Goal: Communication & Community: Answer question/provide support

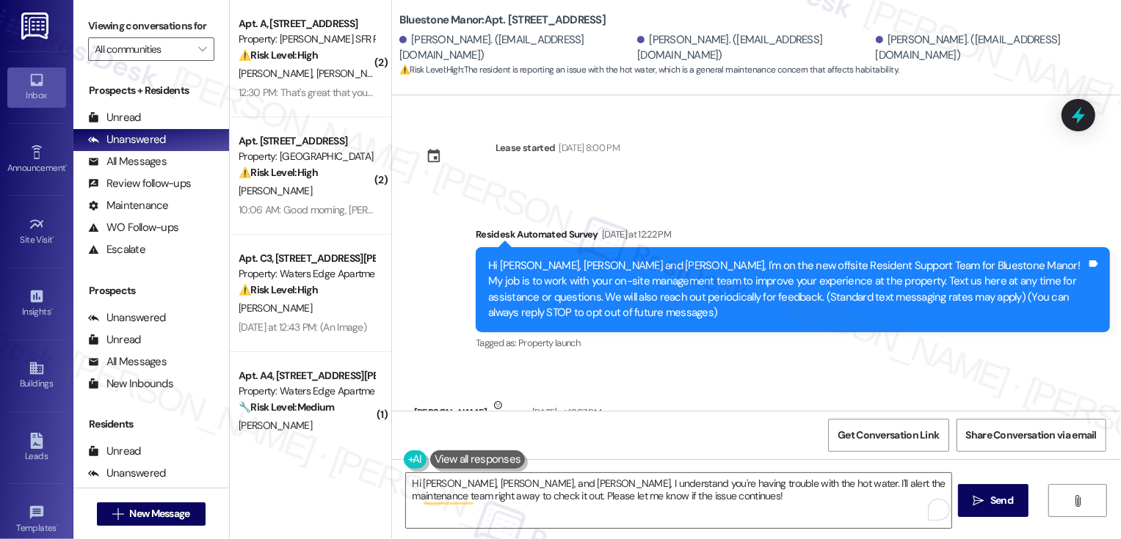
scroll to position [351, 0]
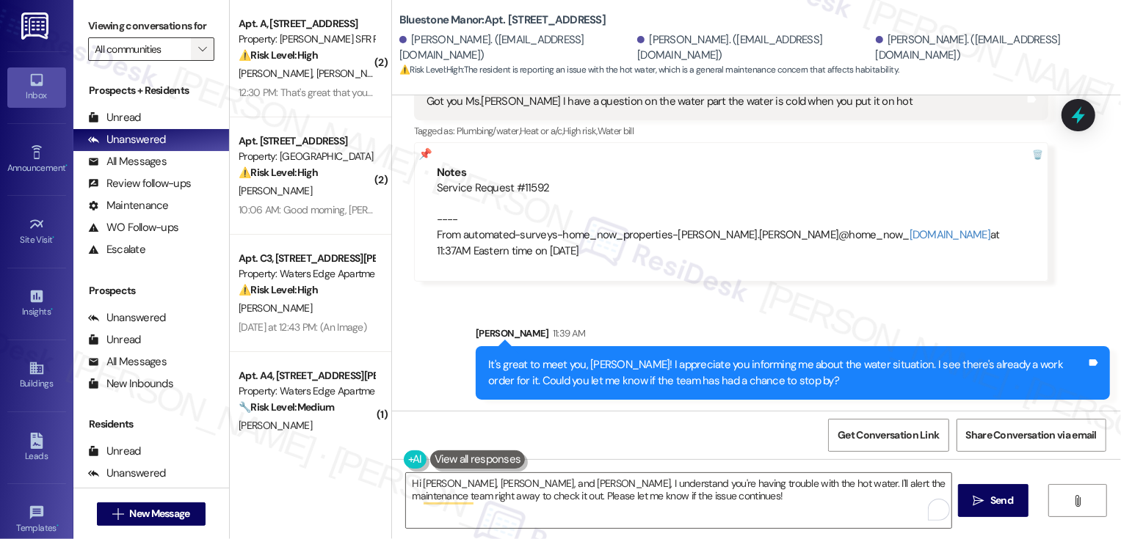
click at [198, 55] on icon "" at bounding box center [202, 49] width 8 height 12
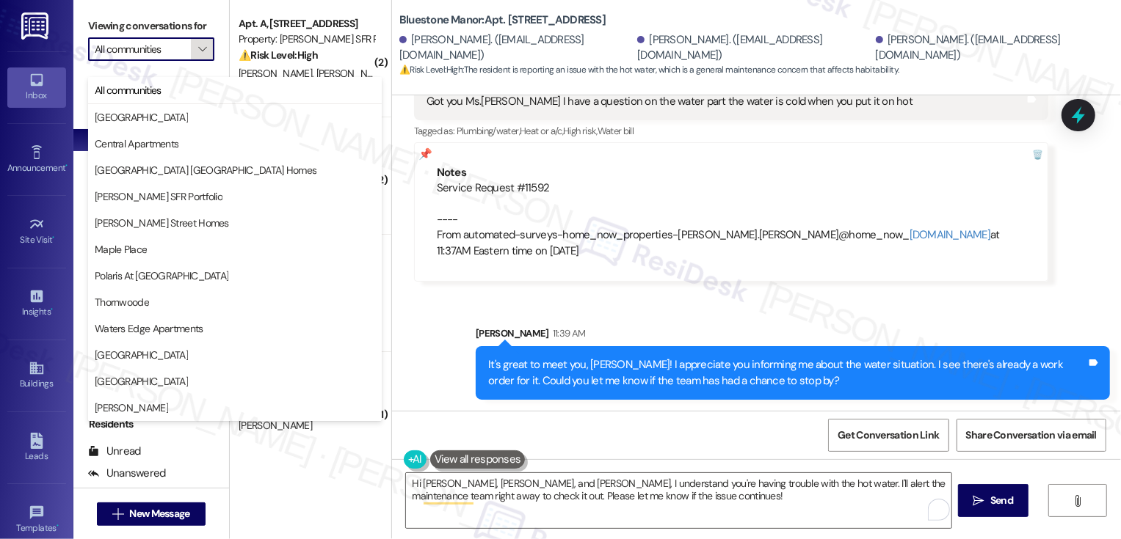
type input "Polaris At [GEOGRAPHIC_DATA]"
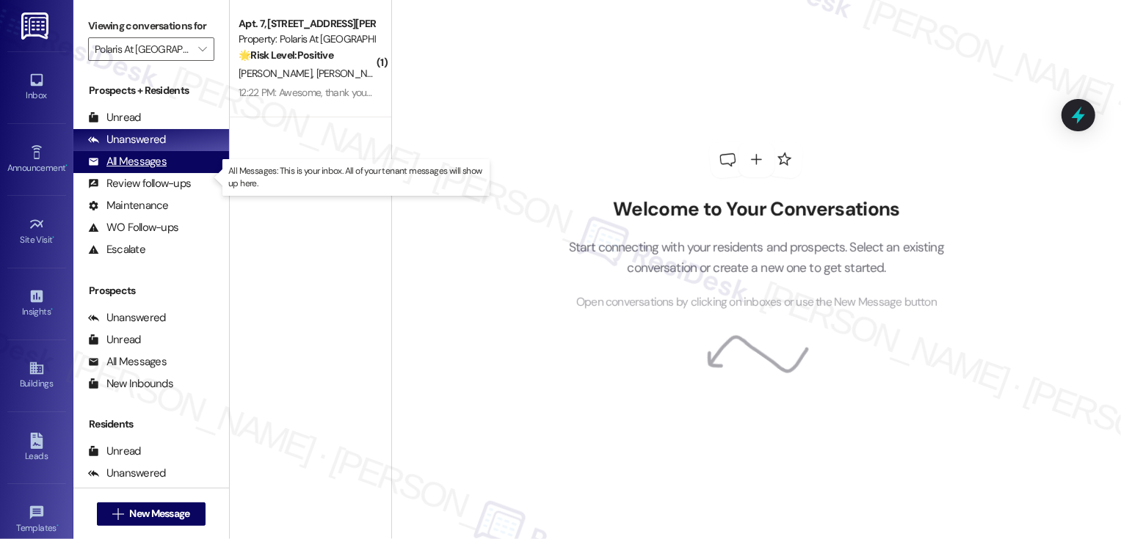
click at [181, 173] on div "All Messages (undefined)" at bounding box center [151, 162] width 156 height 22
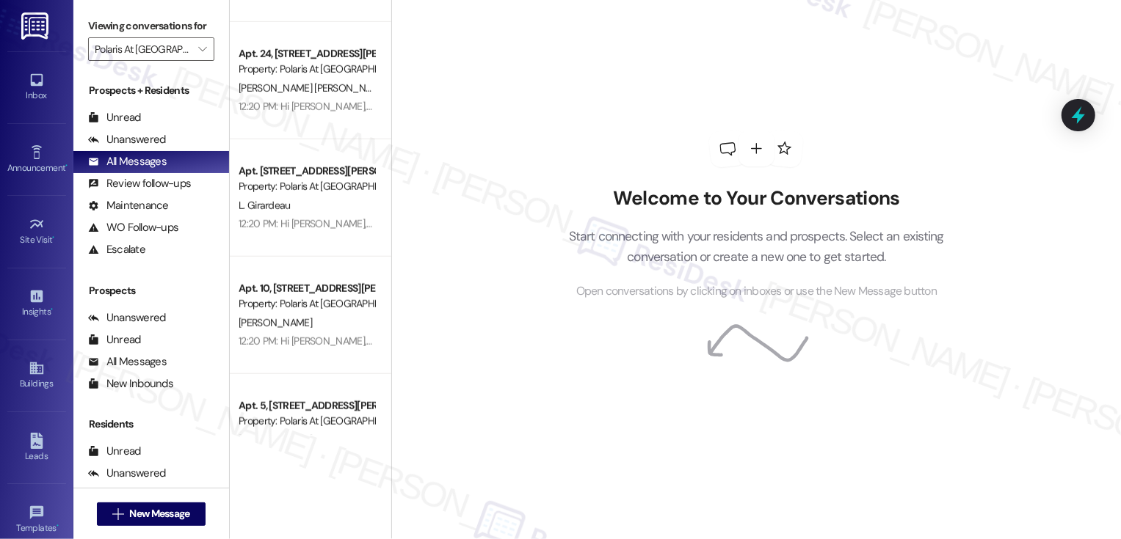
scroll to position [924, 0]
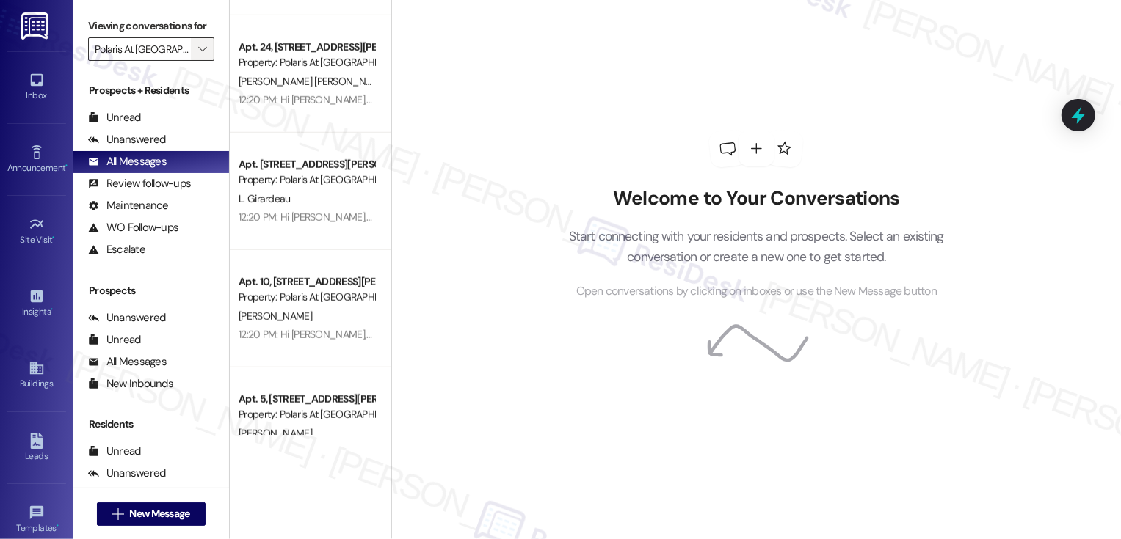
click at [198, 55] on icon "" at bounding box center [202, 49] width 8 height 12
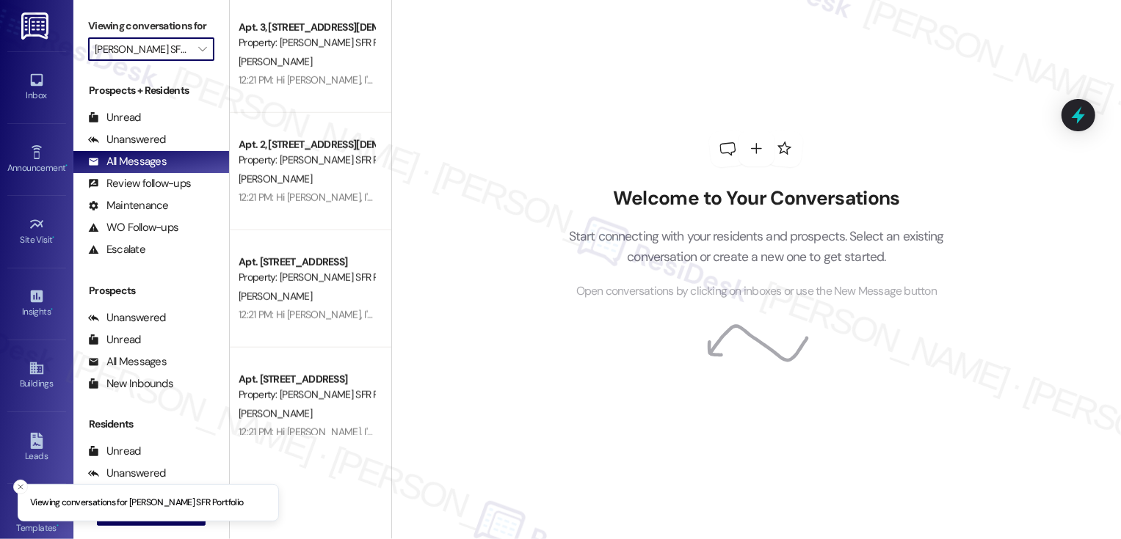
scroll to position [983, 0]
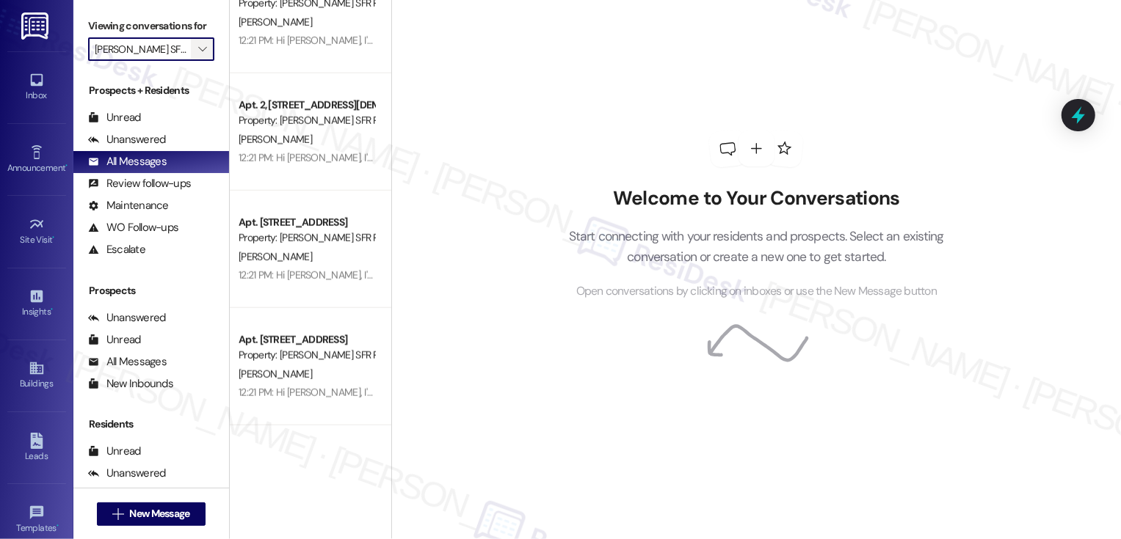
click at [198, 55] on icon "" at bounding box center [202, 49] width 8 height 12
type input "Thornwoode"
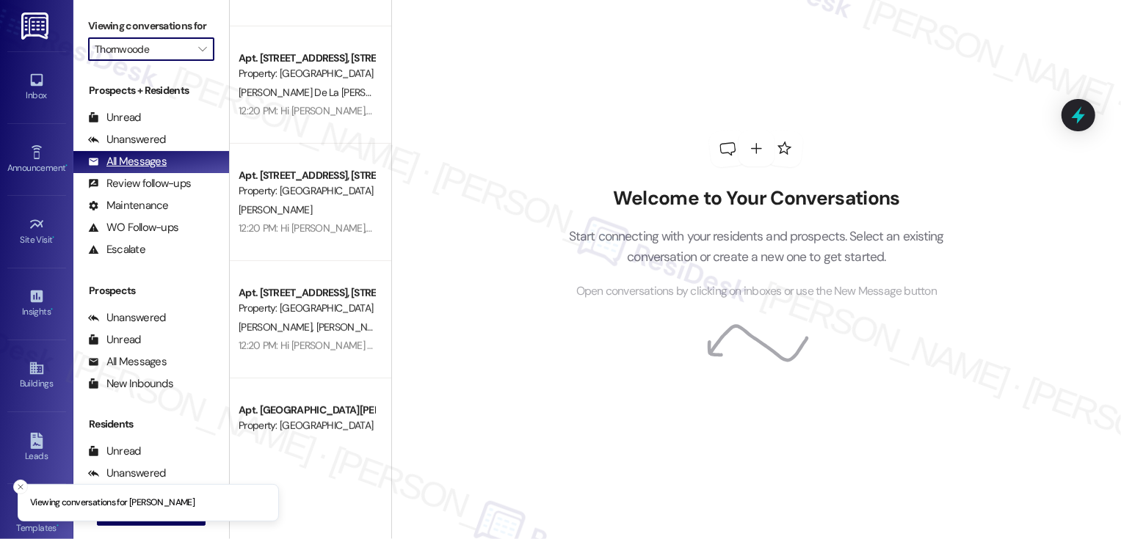
scroll to position [542, 0]
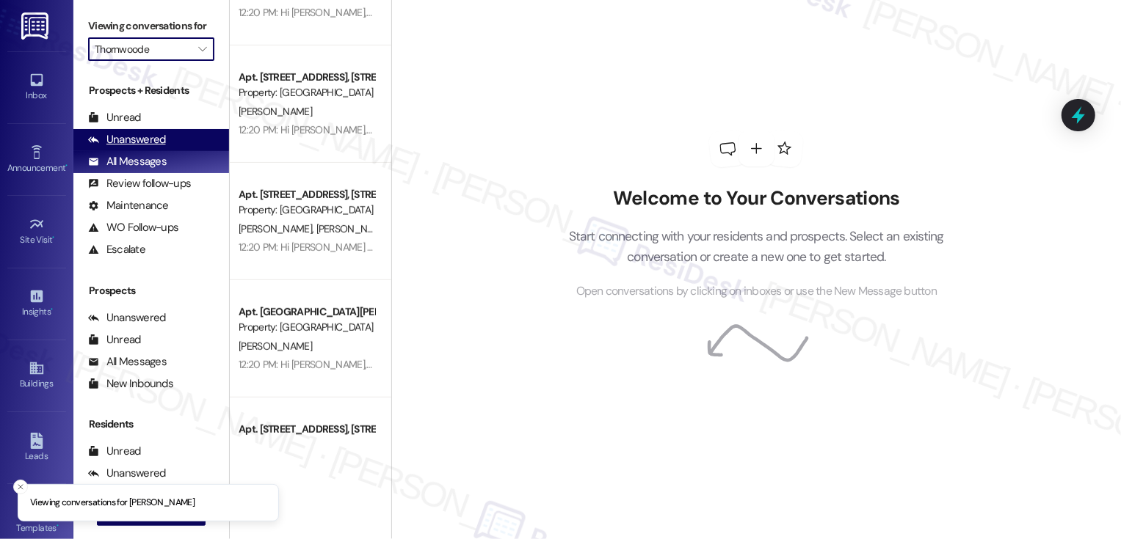
click at [169, 151] on div "Unanswered (0)" at bounding box center [151, 140] width 156 height 22
